Goal: Task Accomplishment & Management: Use online tool/utility

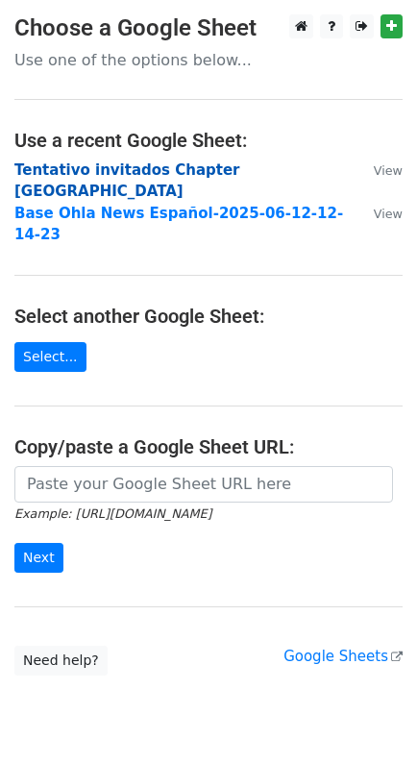
click at [107, 166] on strong "Tentativo invitados Chapter [GEOGRAPHIC_DATA]" at bounding box center [127, 180] width 226 height 39
click at [134, 171] on strong "Tentativo invitados Chapter Panamá" at bounding box center [127, 180] width 226 height 39
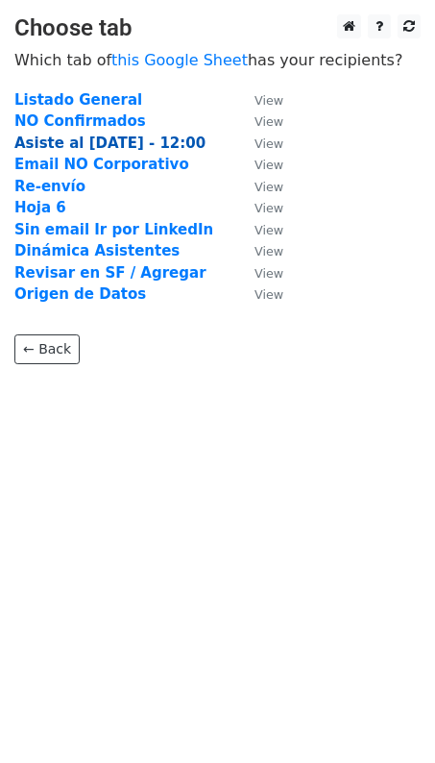
click at [124, 136] on strong "Asiste al 27Ago25 - 12:00" at bounding box center [109, 142] width 191 height 17
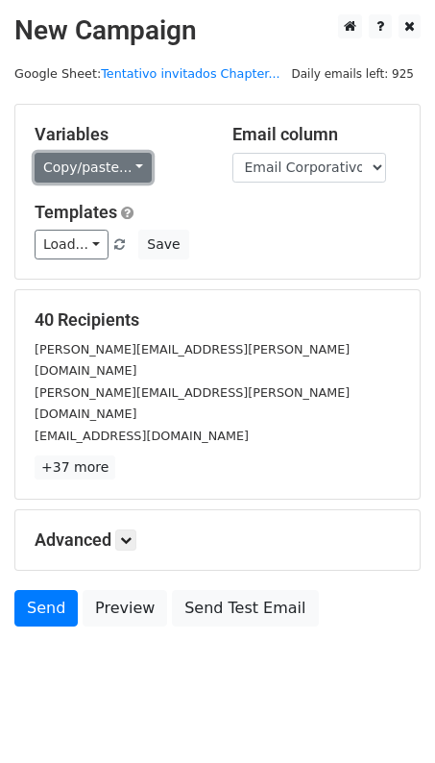
click at [134, 164] on link "Copy/paste..." at bounding box center [93, 168] width 117 height 30
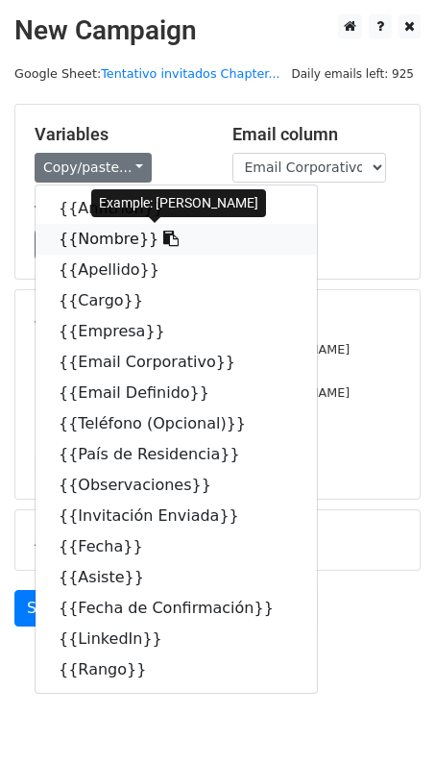
click at [163, 232] on icon at bounding box center [170, 238] width 15 height 15
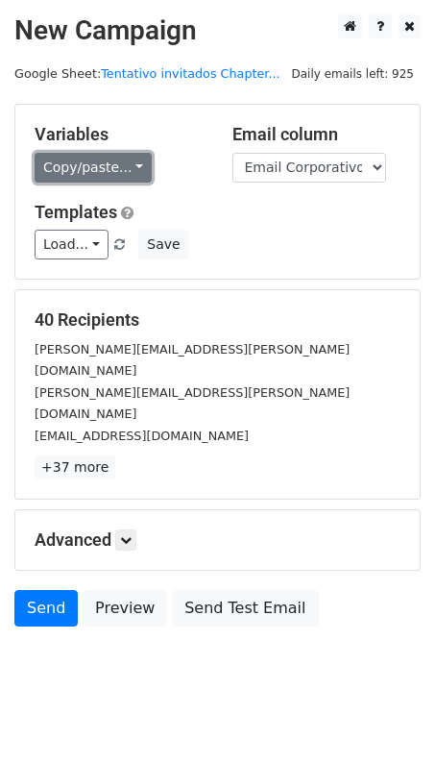
click at [131, 166] on link "Copy/paste..." at bounding box center [93, 168] width 117 height 30
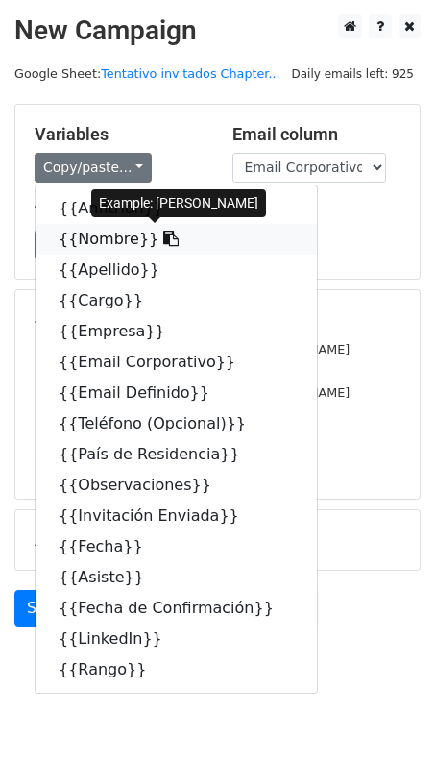
click at [163, 232] on icon at bounding box center [170, 238] width 15 height 15
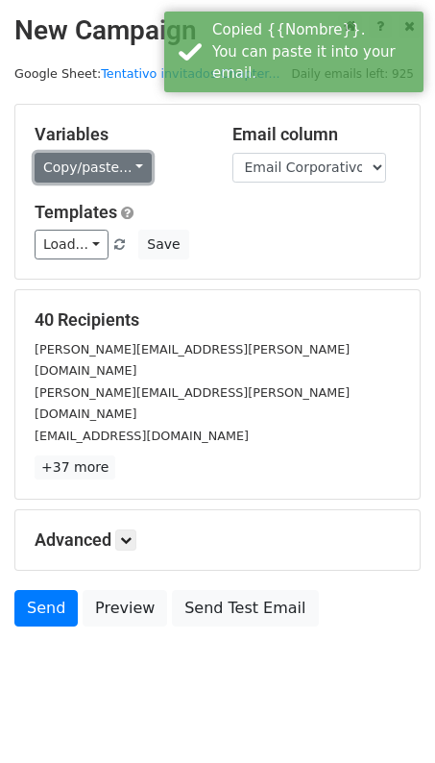
click at [126, 161] on link "Copy/paste..." at bounding box center [93, 168] width 117 height 30
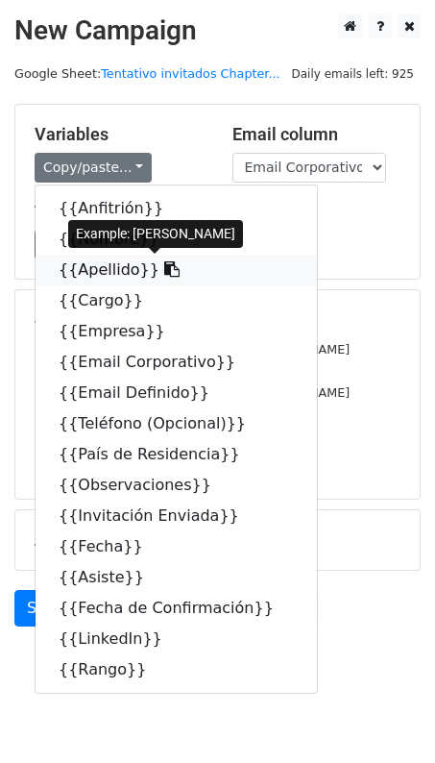
click at [164, 265] on icon at bounding box center [171, 268] width 15 height 15
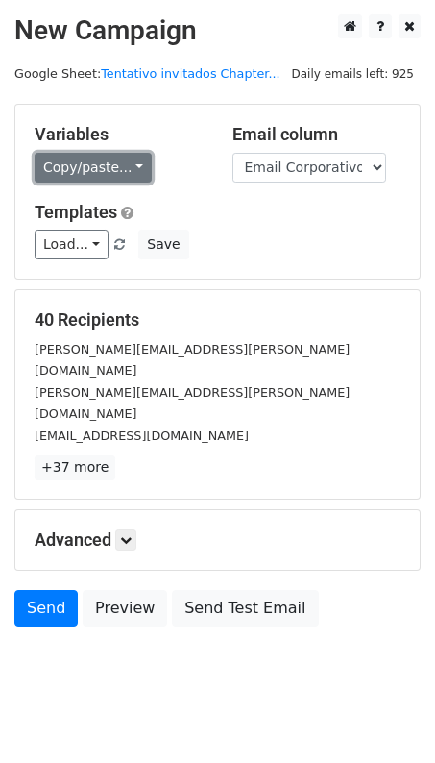
click at [132, 167] on link "Copy/paste..." at bounding box center [93, 168] width 117 height 30
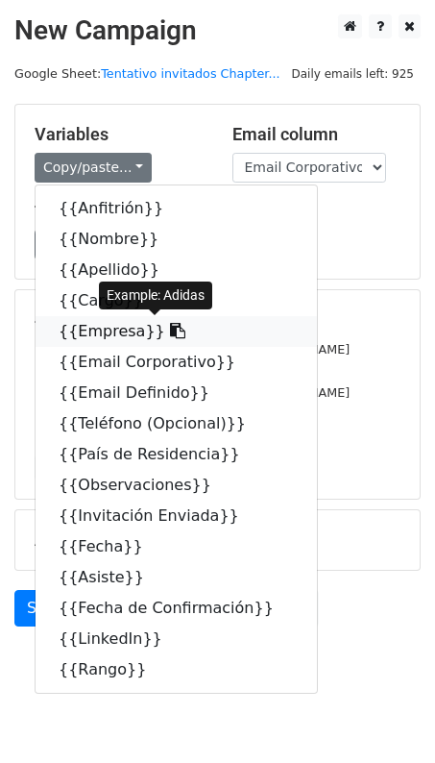
click at [170, 329] on icon at bounding box center [177, 330] width 15 height 15
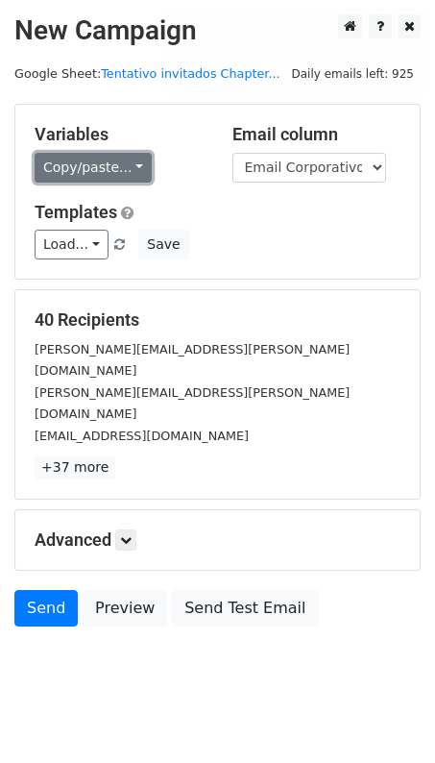
click at [130, 158] on link "Copy/paste..." at bounding box center [93, 168] width 117 height 30
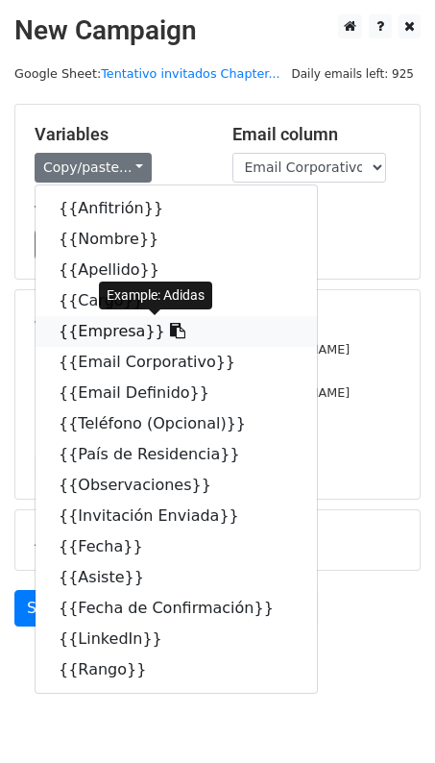
click at [170, 324] on icon at bounding box center [177, 330] width 15 height 15
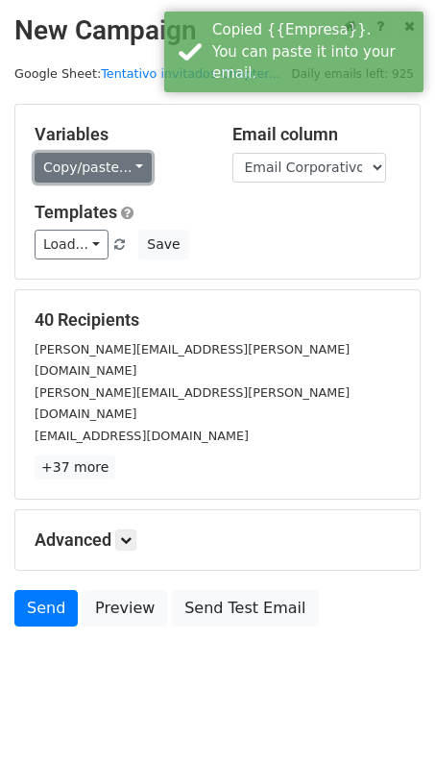
click at [126, 163] on link "Copy/paste..." at bounding box center [93, 168] width 117 height 30
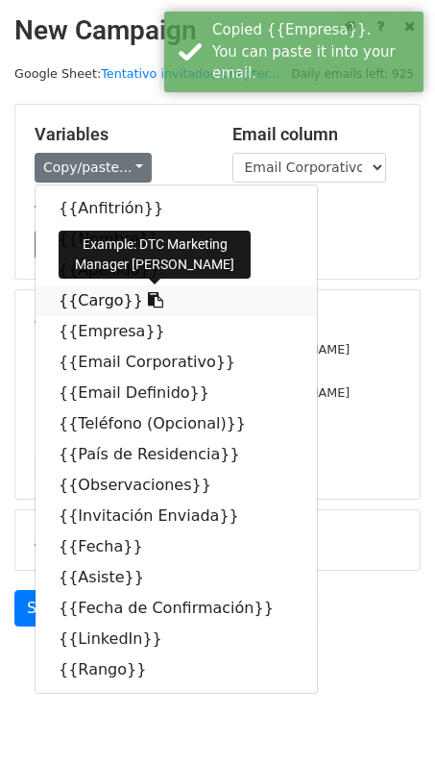
click at [148, 305] on icon at bounding box center [155, 299] width 15 height 15
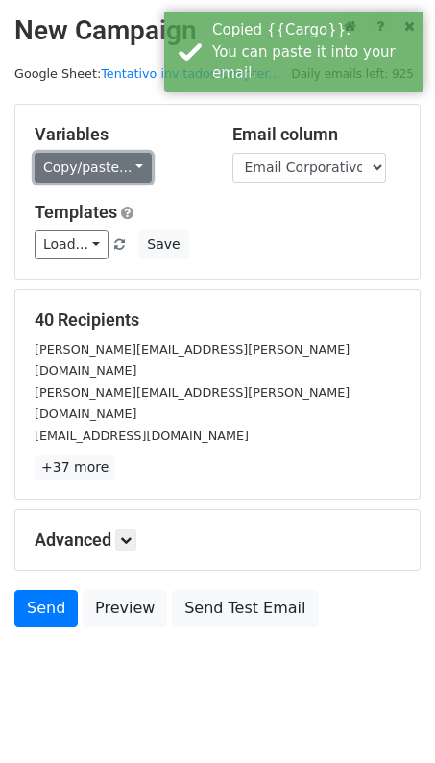
click at [129, 172] on link "Copy/paste..." at bounding box center [93, 168] width 117 height 30
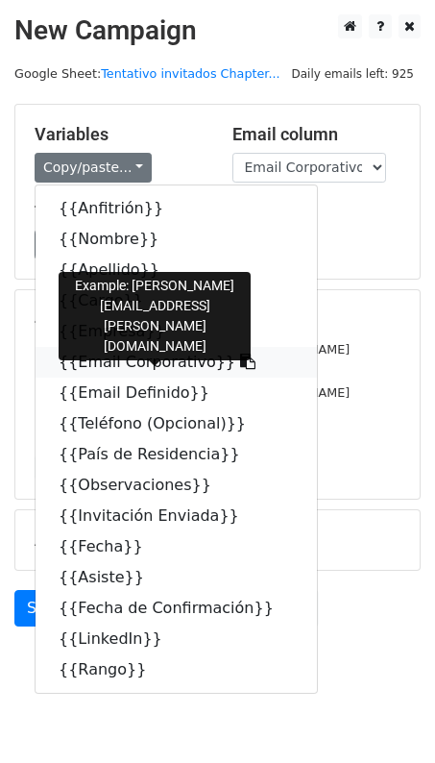
click at [240, 360] on icon at bounding box center [247, 360] width 15 height 15
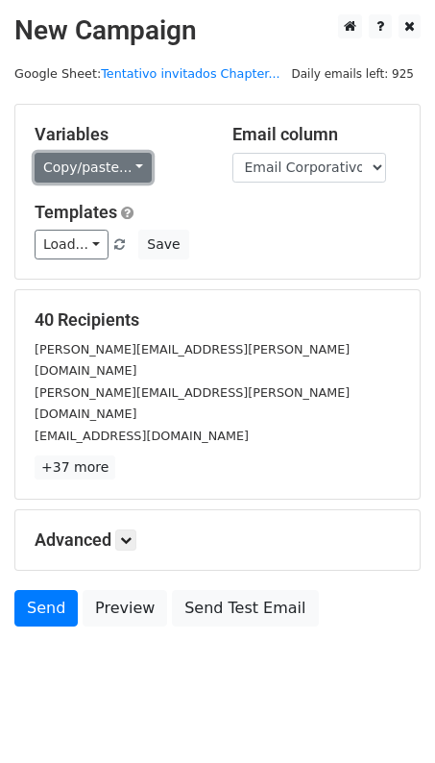
click at [129, 165] on link "Copy/paste..." at bounding box center [93, 168] width 117 height 30
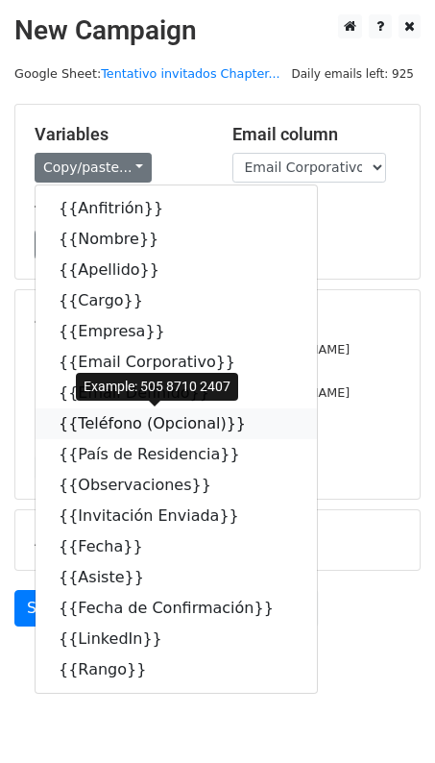
click at [251, 419] on icon at bounding box center [258, 422] width 15 height 15
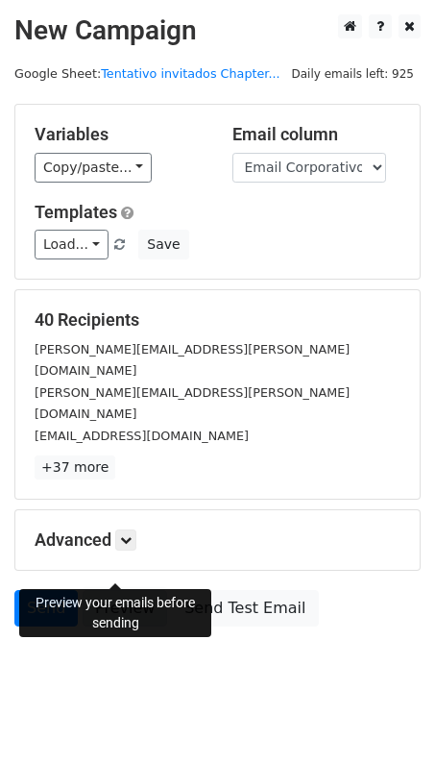
click at [115, 590] on link "Preview" at bounding box center [125, 608] width 85 height 37
click at [111, 590] on link "Preview" at bounding box center [125, 608] width 85 height 37
click at [114, 590] on link "Preview" at bounding box center [125, 608] width 85 height 37
click at [121, 590] on link "Preview" at bounding box center [125, 608] width 85 height 37
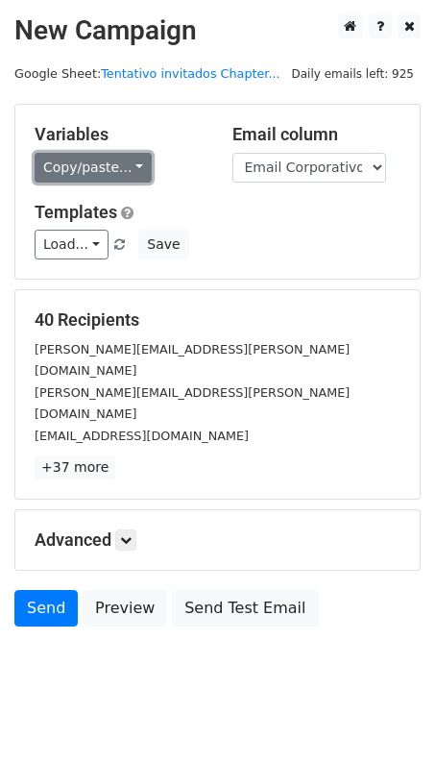
click at [126, 160] on link "Copy/paste..." at bounding box center [93, 168] width 117 height 30
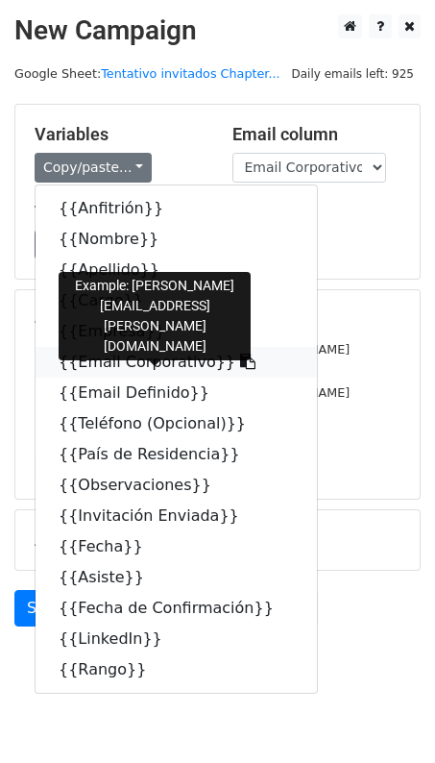
click at [240, 359] on icon at bounding box center [247, 360] width 15 height 15
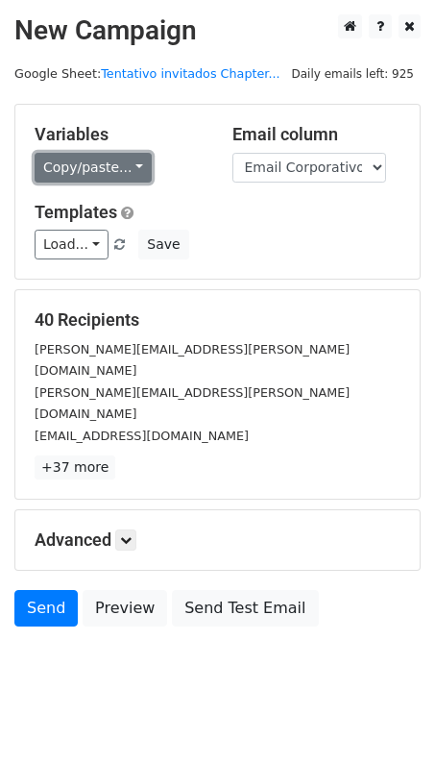
click at [134, 162] on link "Copy/paste..." at bounding box center [93, 168] width 117 height 30
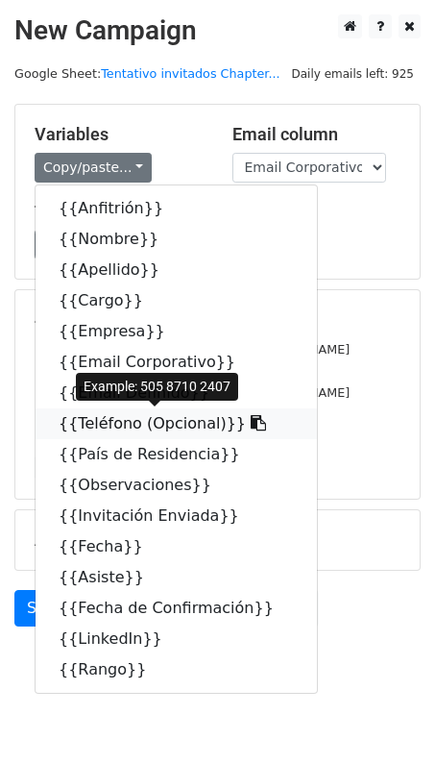
click at [251, 425] on icon at bounding box center [258, 422] width 15 height 15
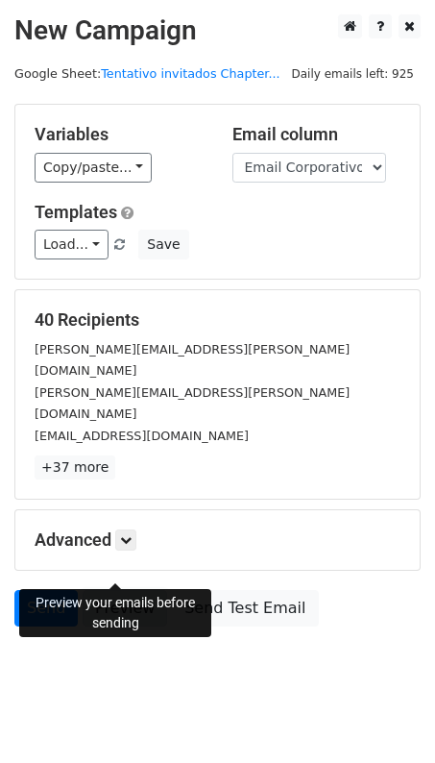
click at [101, 590] on link "Preview" at bounding box center [125, 608] width 85 height 37
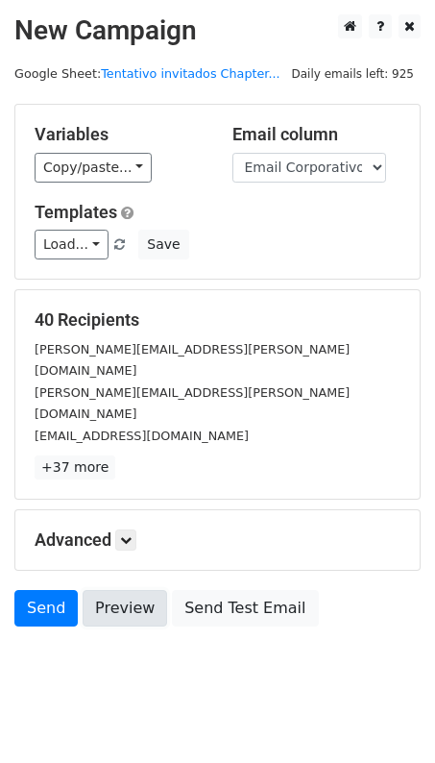
click at [117, 590] on link "Preview" at bounding box center [125, 608] width 85 height 37
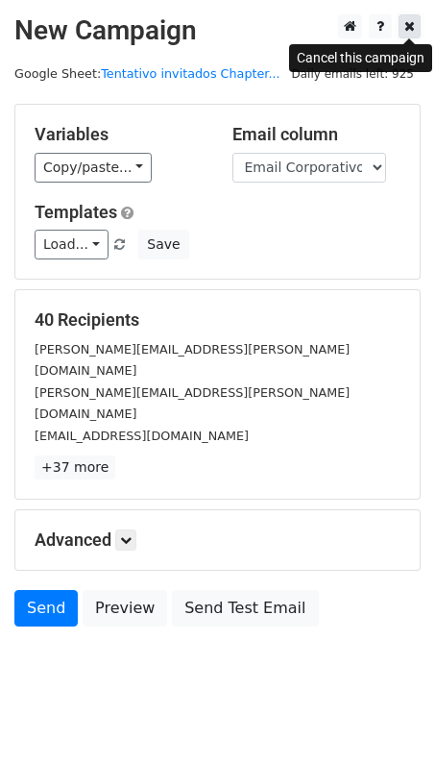
click at [410, 26] on icon at bounding box center [409, 25] width 11 height 13
click at [415, 29] on link at bounding box center [410, 26] width 22 height 24
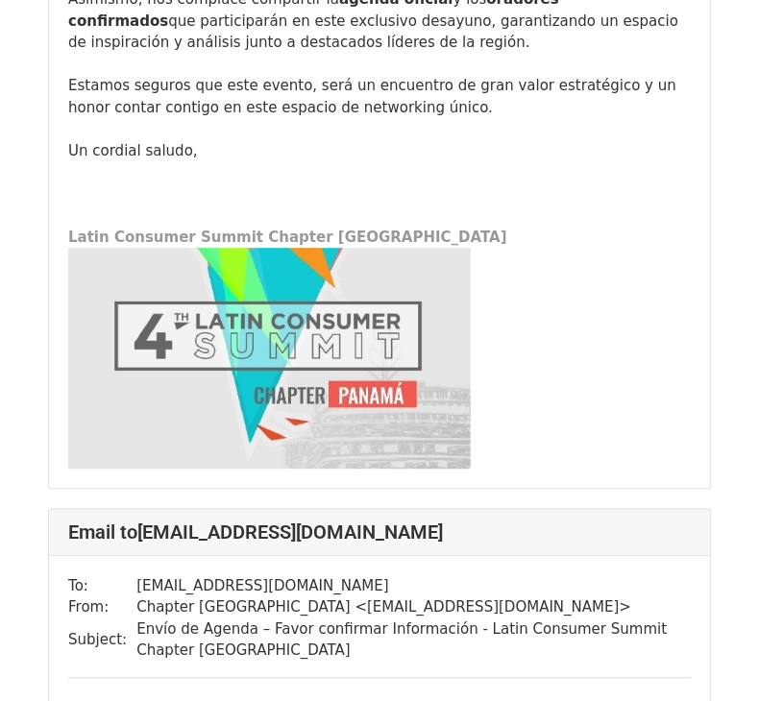
scroll to position [4909, 0]
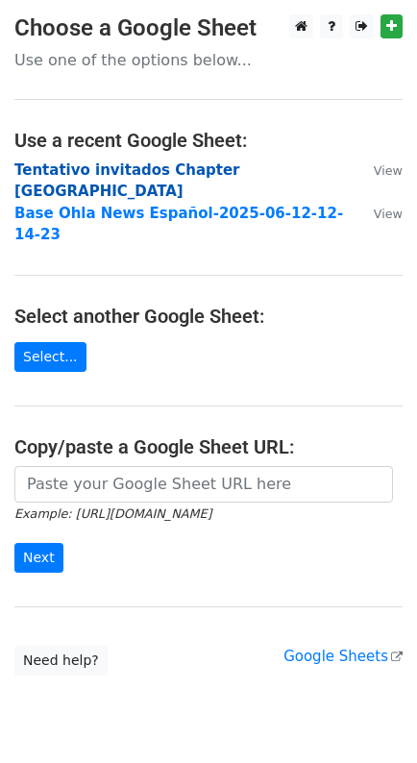
click at [96, 164] on strong "Tentativo invitados Chapter [GEOGRAPHIC_DATA]" at bounding box center [127, 180] width 226 height 39
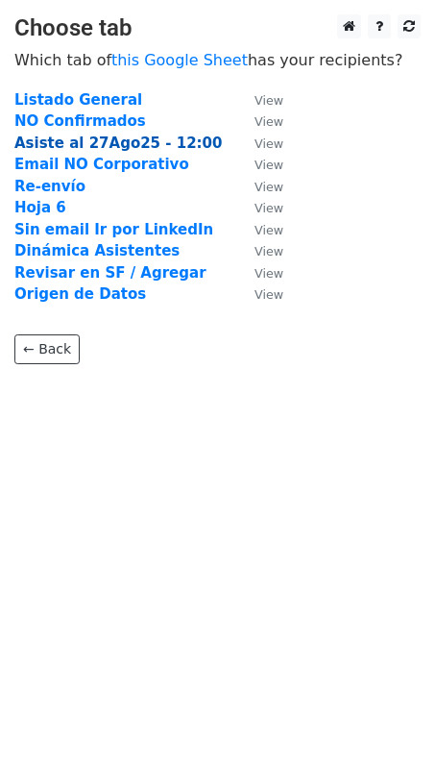
click at [75, 143] on strong "Asiste al 27Ago25 - 12:00" at bounding box center [117, 142] width 207 height 17
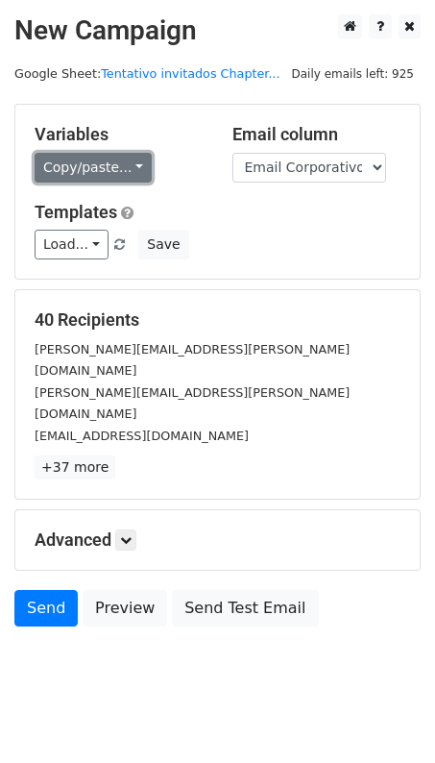
click at [133, 166] on link "Copy/paste..." at bounding box center [93, 168] width 117 height 30
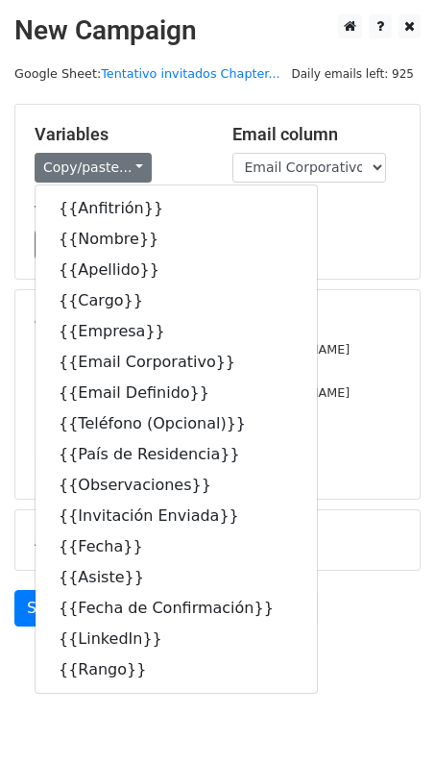
click at [344, 227] on div "Templates Load... No templates saved Save" at bounding box center [217, 231] width 395 height 59
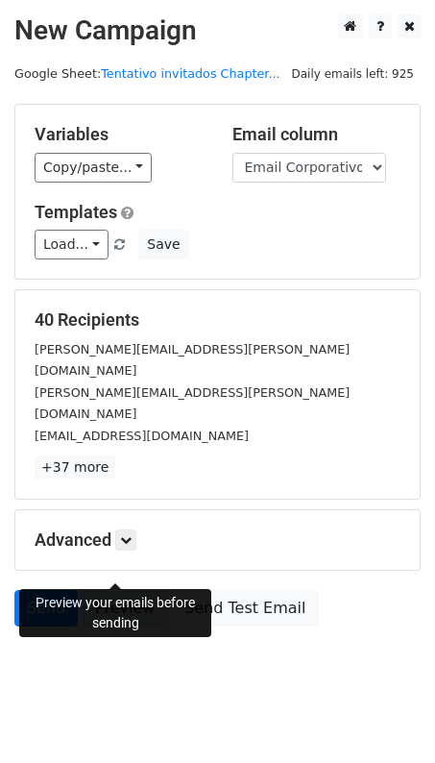
click at [110, 590] on link "Preview" at bounding box center [125, 608] width 85 height 37
click at [106, 590] on link "Preview" at bounding box center [125, 608] width 85 height 37
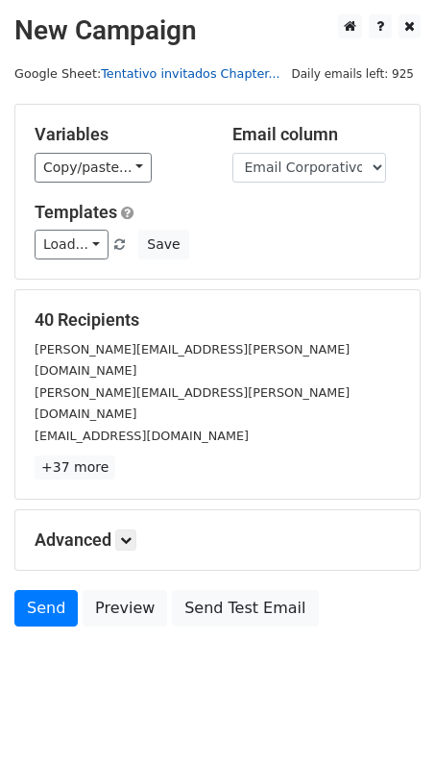
click at [173, 72] on link "Tentativo invitados Chapter..." at bounding box center [190, 73] width 179 height 14
click at [158, 66] on link "Tentativo invitados Chapter..." at bounding box center [190, 73] width 179 height 14
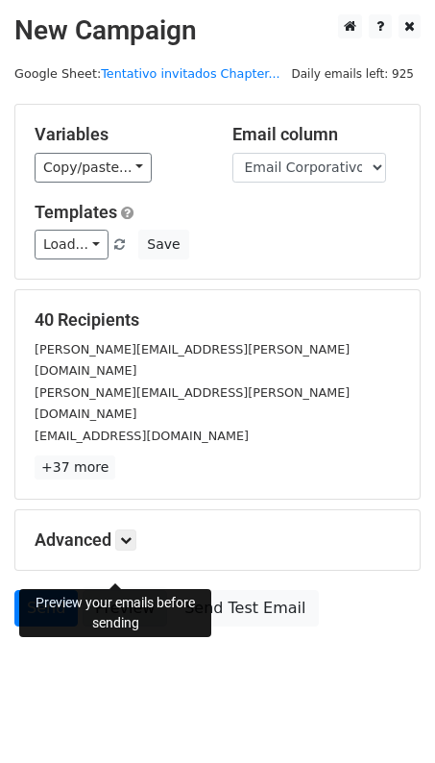
click at [118, 590] on link "Preview" at bounding box center [125, 608] width 85 height 37
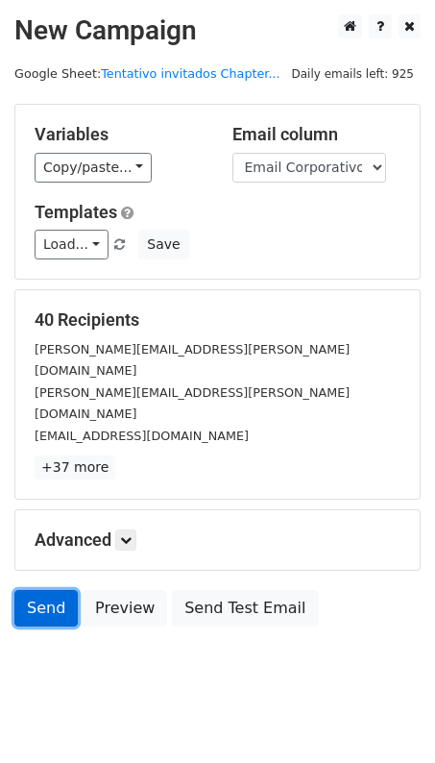
click at [47, 590] on link "Send" at bounding box center [45, 608] width 63 height 37
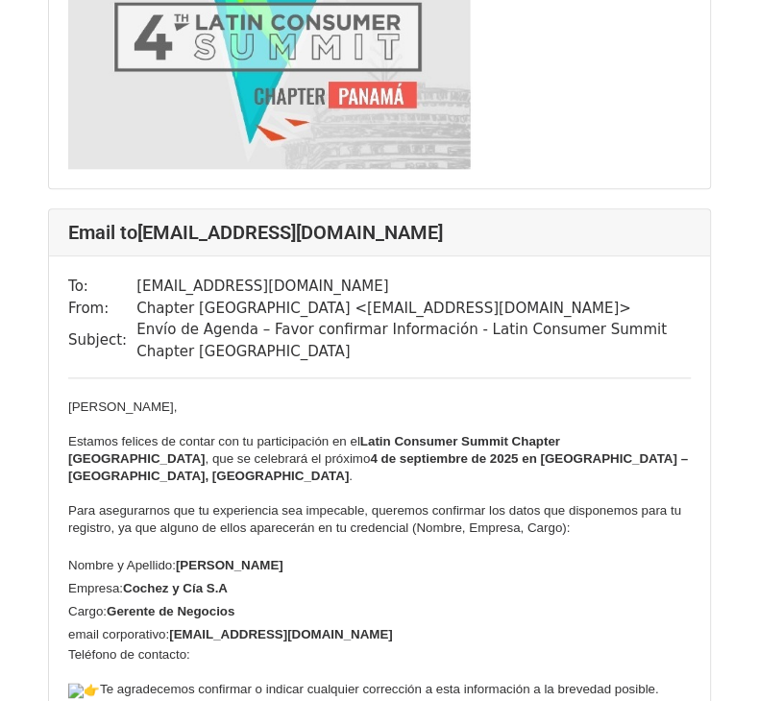
scroll to position [3682, 0]
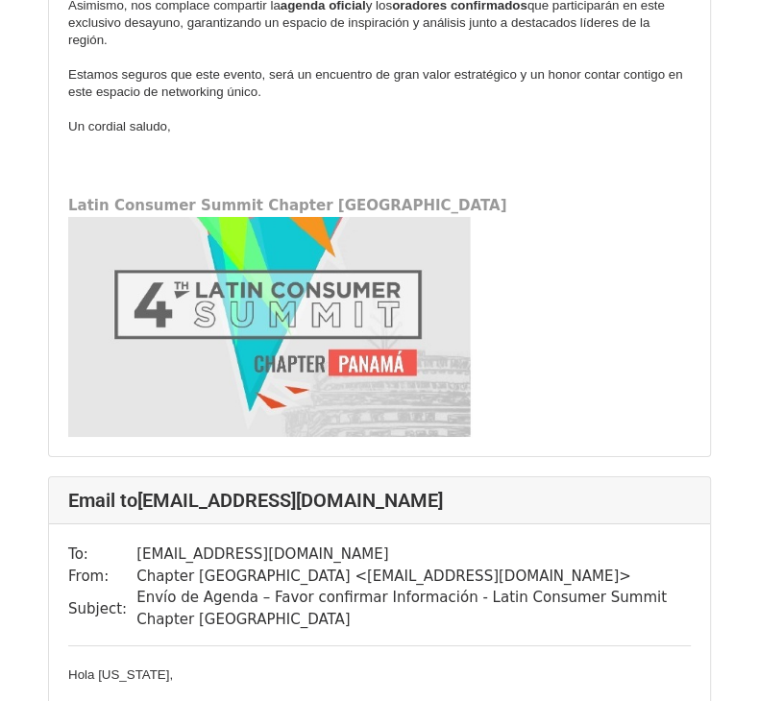
scroll to position [35290, 0]
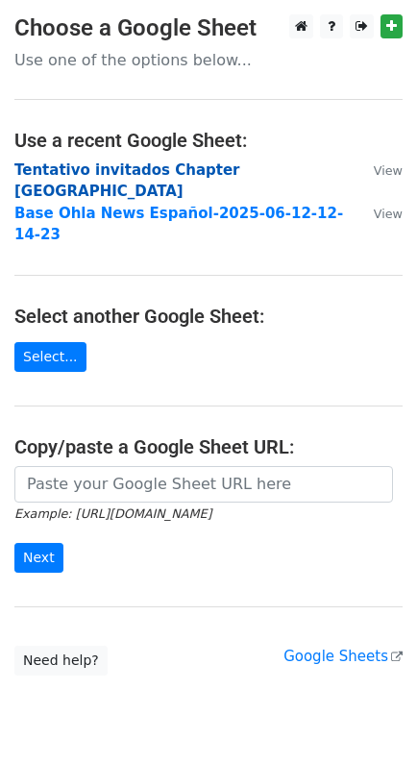
click at [152, 171] on strong "Tentativo invitados Chapter [GEOGRAPHIC_DATA]" at bounding box center [127, 180] width 226 height 39
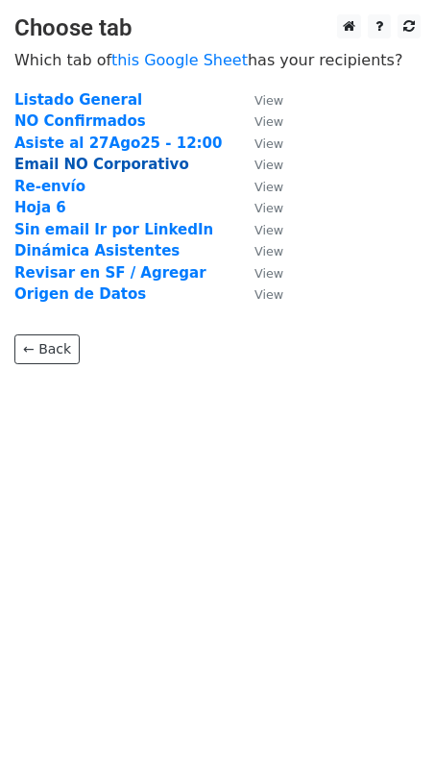
click at [46, 160] on strong "Email NO Corporativo" at bounding box center [101, 164] width 175 height 17
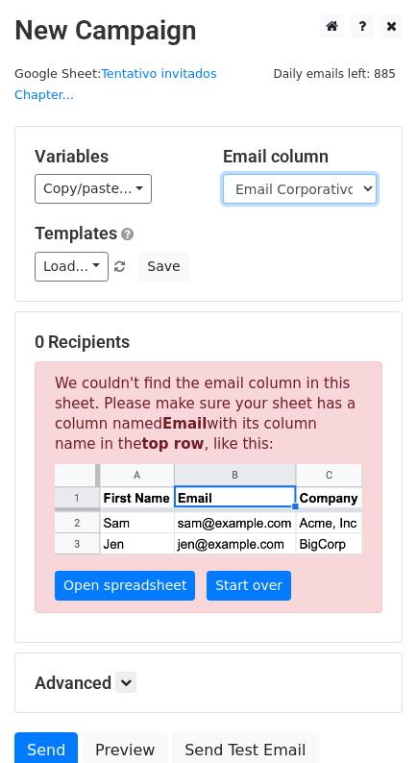
click at [361, 174] on select "Anfitrión Nombre Apellido Cargo Empresa Email Corporativo Email Definido Teléfo…" at bounding box center [300, 189] width 154 height 30
select select "Email Definido"
click at [223, 174] on select "Anfitrión Nombre Apellido Cargo Empresa Email Corporativo Email Definido Teléfo…" at bounding box center [300, 189] width 154 height 30
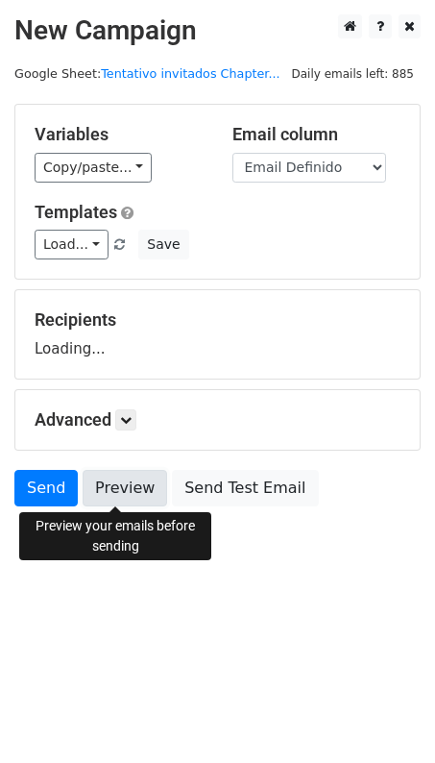
click at [119, 484] on link "Preview" at bounding box center [125, 488] width 85 height 37
click at [118, 488] on link "Preview" at bounding box center [125, 488] width 85 height 37
click at [109, 488] on link "Preview" at bounding box center [125, 488] width 85 height 37
click at [115, 489] on link "Preview" at bounding box center [125, 488] width 85 height 37
click at [117, 485] on link "Preview" at bounding box center [125, 488] width 85 height 37
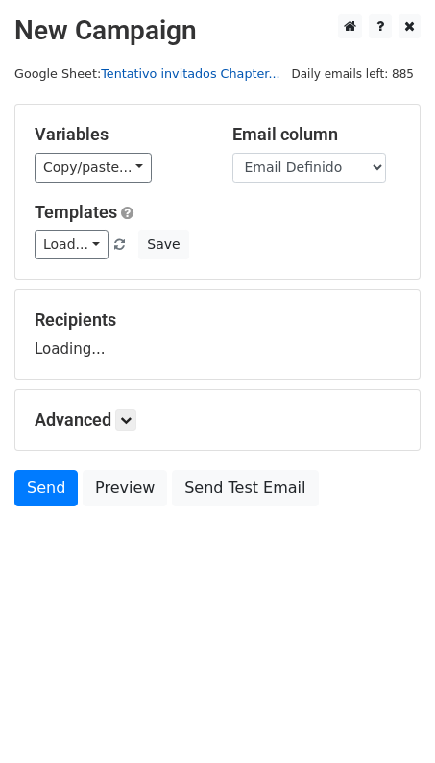
click at [152, 71] on link "Tentativo invitados Chapter..." at bounding box center [190, 73] width 179 height 14
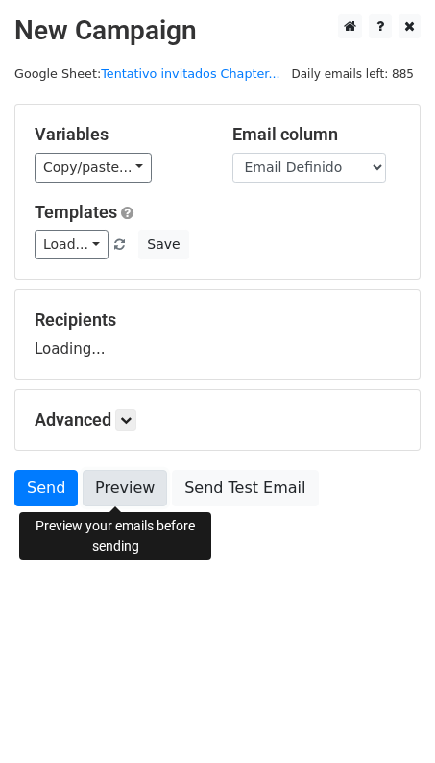
click at [120, 489] on link "Preview" at bounding box center [125, 488] width 85 height 37
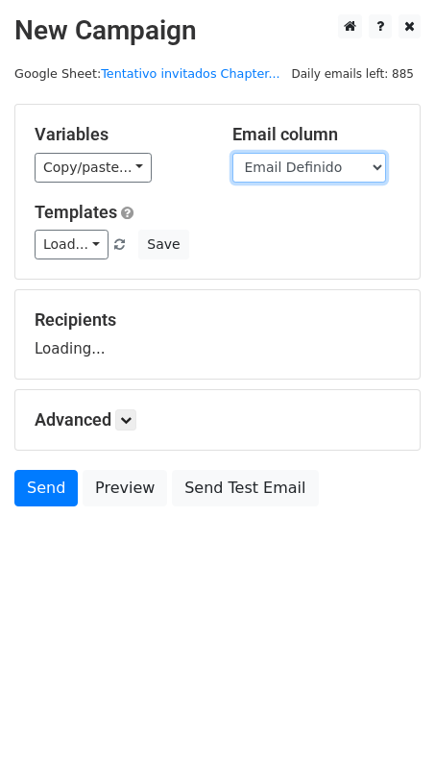
click at [374, 158] on select "Anfitrión Nombre Apellido Cargo Empresa Email Corporativo Email Definido Teléfo…" at bounding box center [309, 168] width 154 height 30
click at [232, 153] on select "Anfitrión Nombre Apellido Cargo Empresa Email Corporativo Email Definido Teléfo…" at bounding box center [309, 168] width 154 height 30
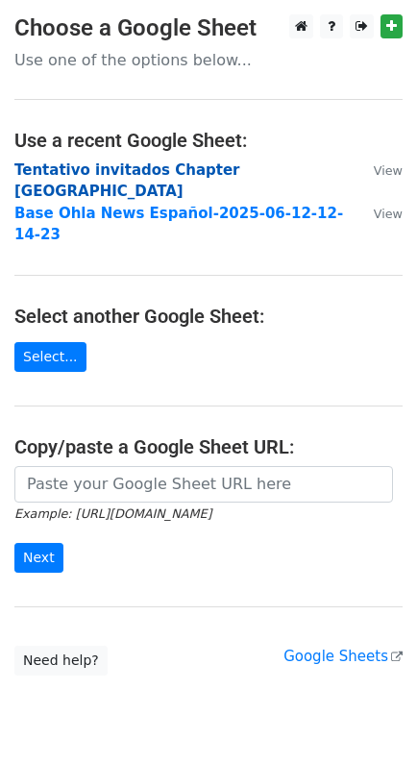
click at [126, 156] on main "Choose a Google Sheet Use one of the options below... Use a recent Google Sheet…" at bounding box center [208, 344] width 417 height 661
click at [122, 167] on strong "Tentativo invitados Chapter Panamá" at bounding box center [127, 180] width 226 height 39
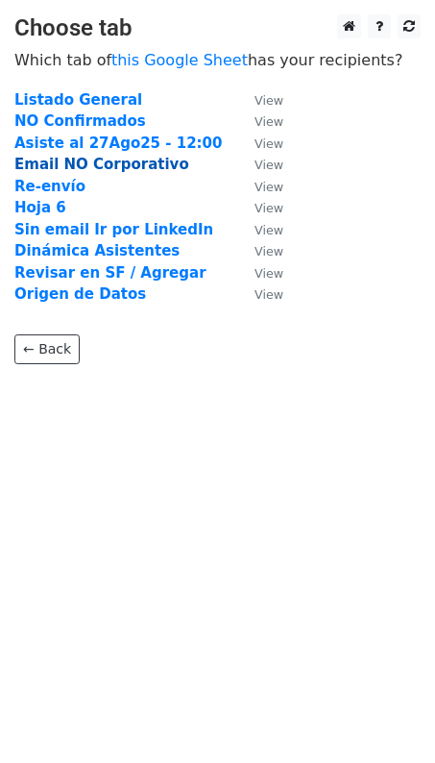
click at [44, 163] on strong "Email NO Corporativo" at bounding box center [101, 164] width 175 height 17
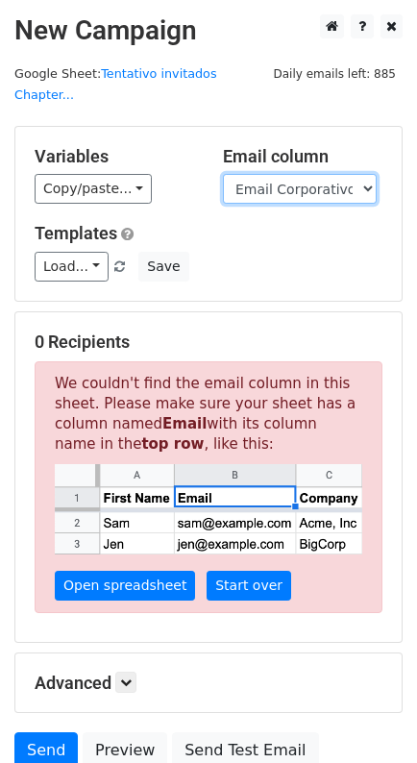
click at [357, 174] on select "Anfitrión Nombre Apellido Cargo Empresa Email Corporativo Email Definido Teléfo…" at bounding box center [300, 189] width 154 height 30
select select "Email Definido"
click at [223, 174] on select "Anfitrión Nombre Apellido Cargo Empresa Email Corporativo Email Definido Teléfo…" at bounding box center [300, 189] width 154 height 30
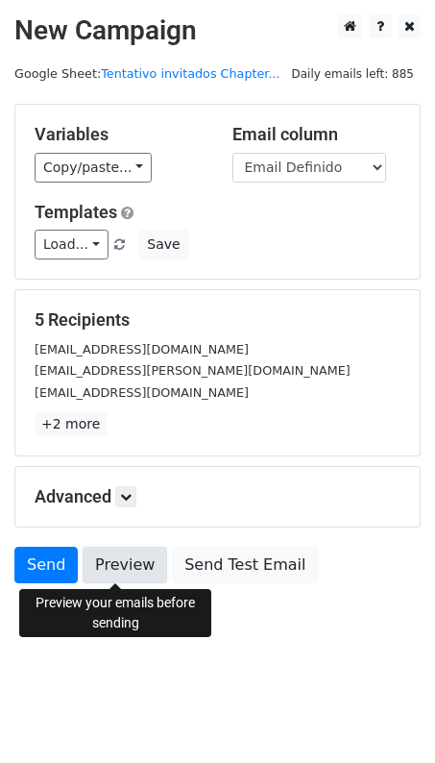
click at [118, 565] on link "Preview" at bounding box center [125, 565] width 85 height 37
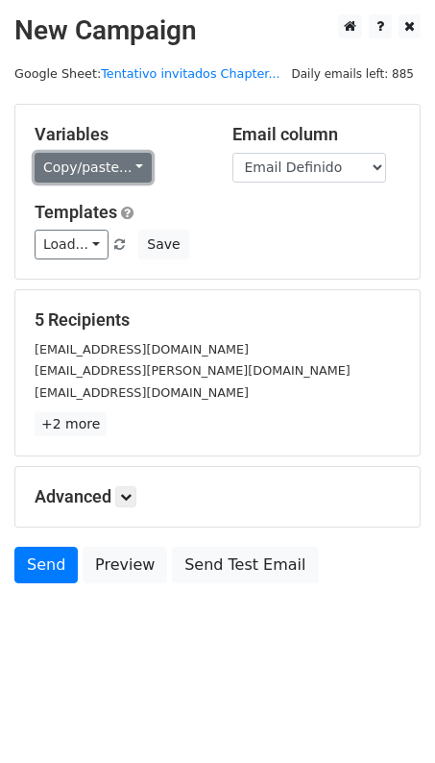
click at [125, 158] on link "Copy/paste..." at bounding box center [93, 168] width 117 height 30
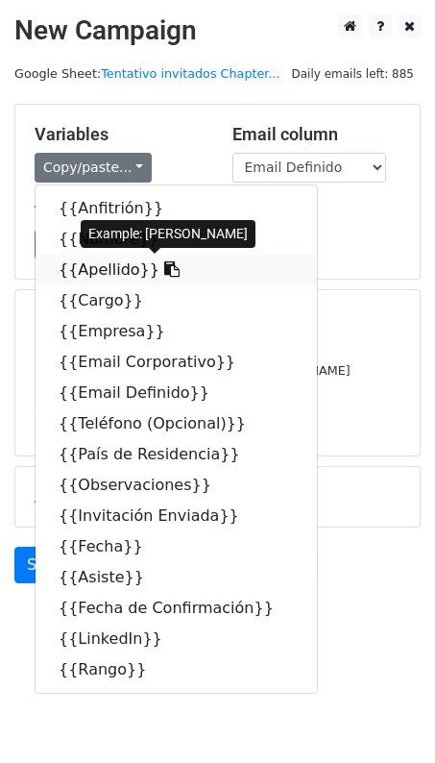
click at [164, 262] on icon at bounding box center [171, 268] width 15 height 15
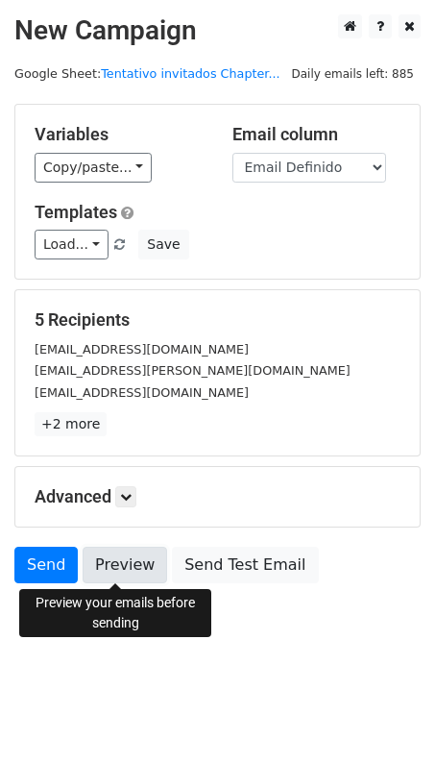
click at [110, 562] on link "Preview" at bounding box center [125, 565] width 85 height 37
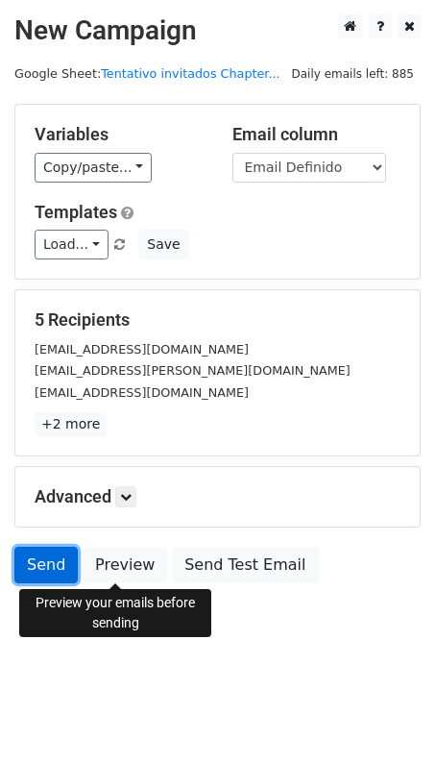
click at [37, 559] on link "Send" at bounding box center [45, 565] width 63 height 37
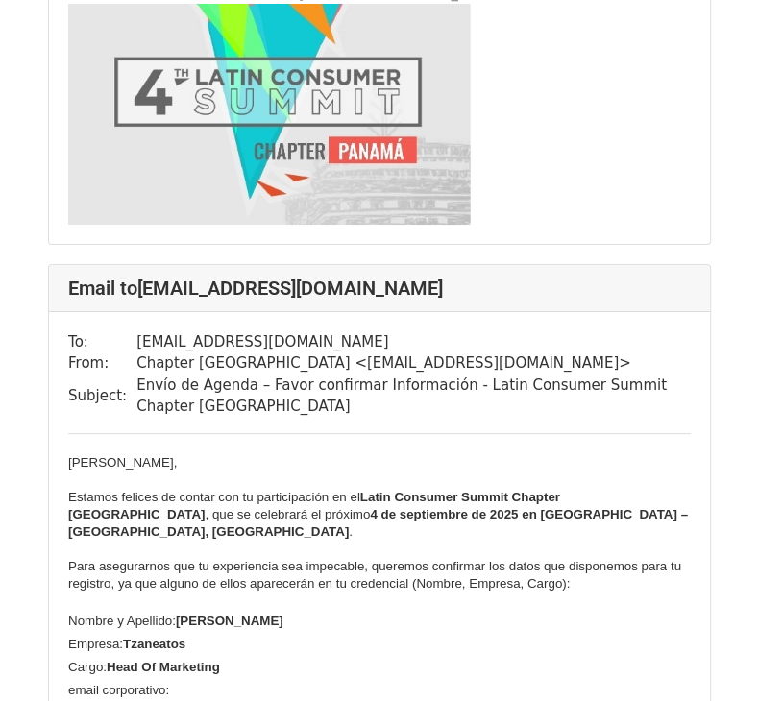
scroll to position [752, 0]
